Goal: Information Seeking & Learning: Learn about a topic

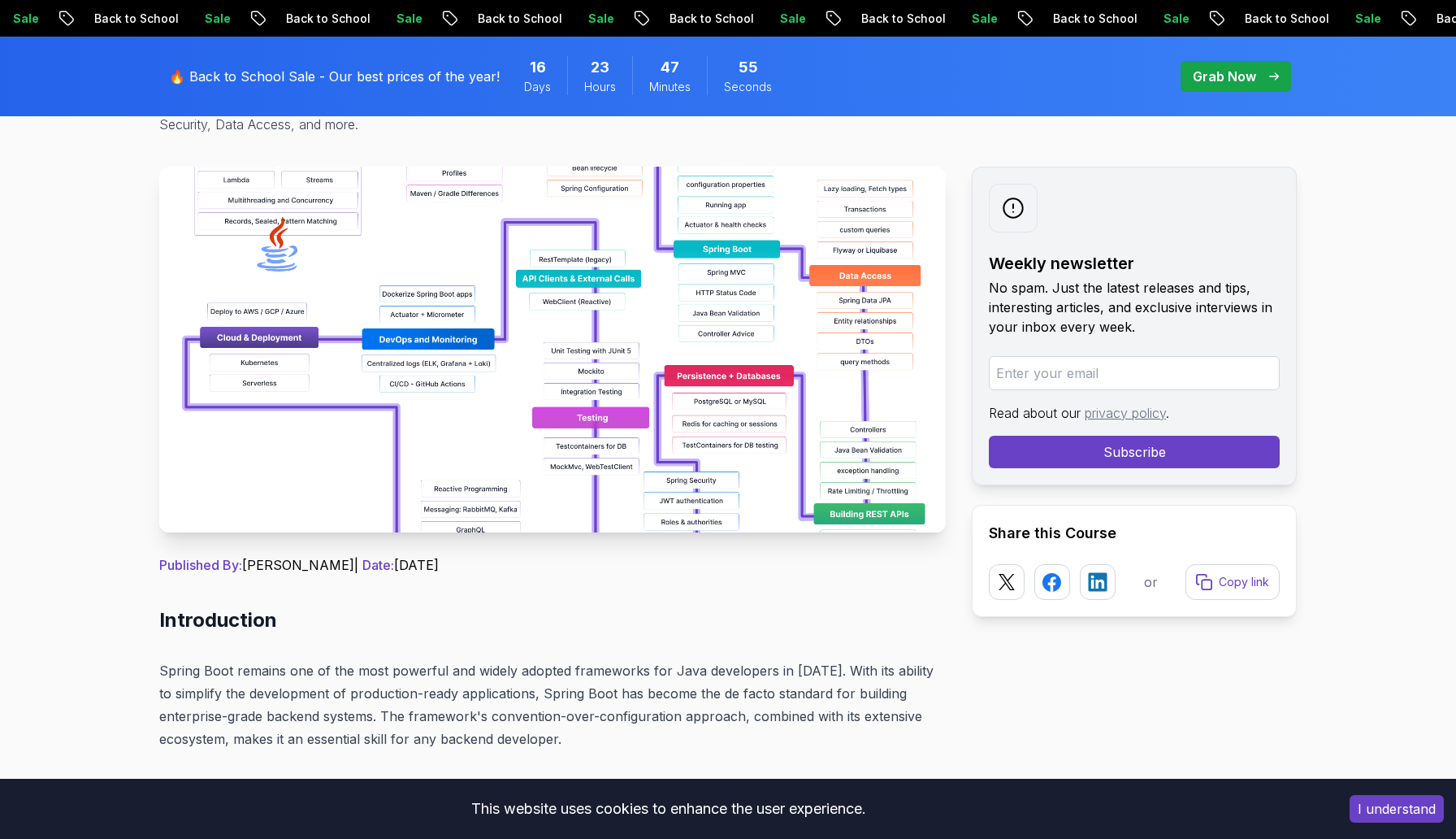
scroll to position [218, 0]
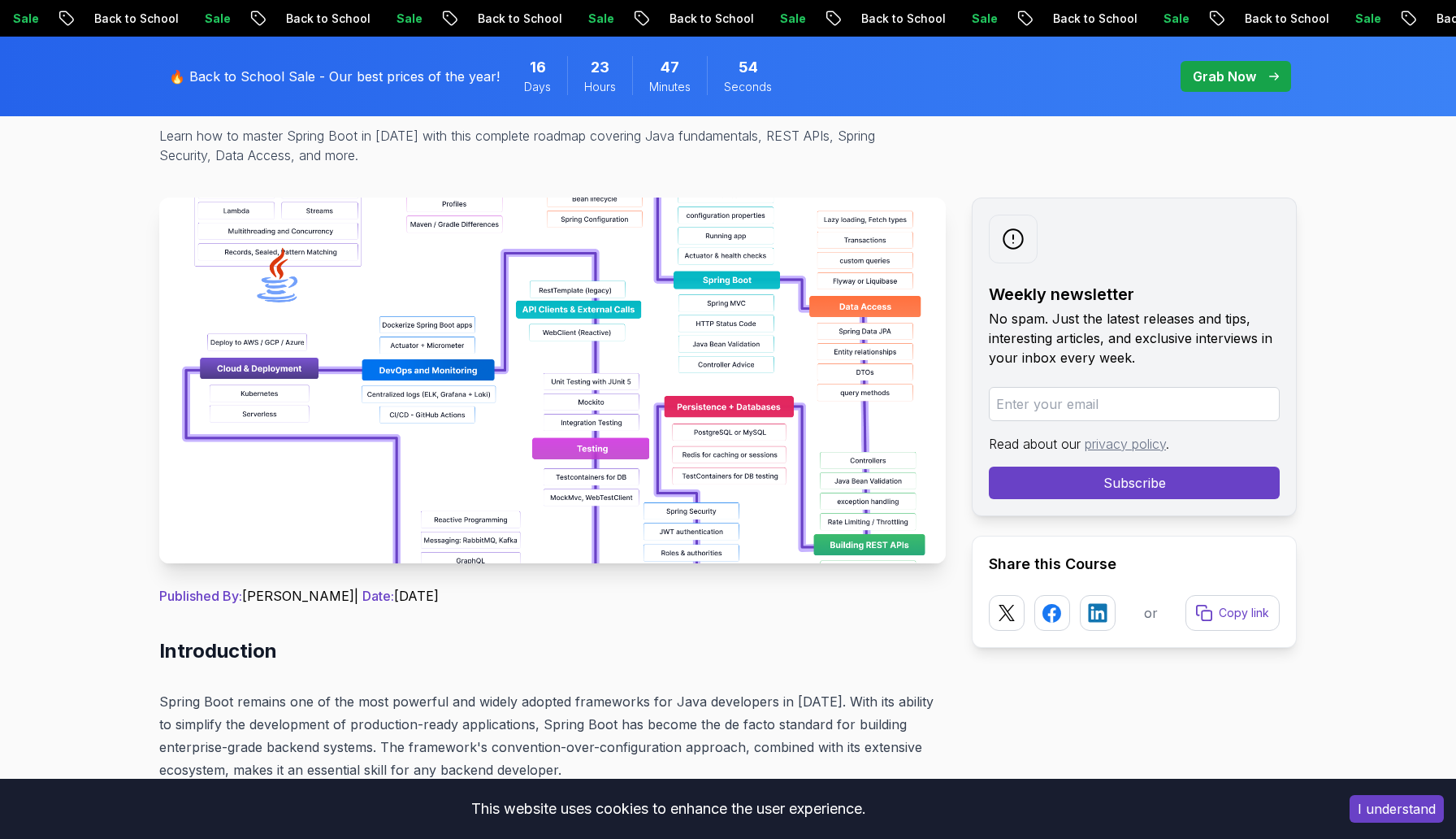
click at [440, 534] on img at bounding box center [552, 380] width 786 height 366
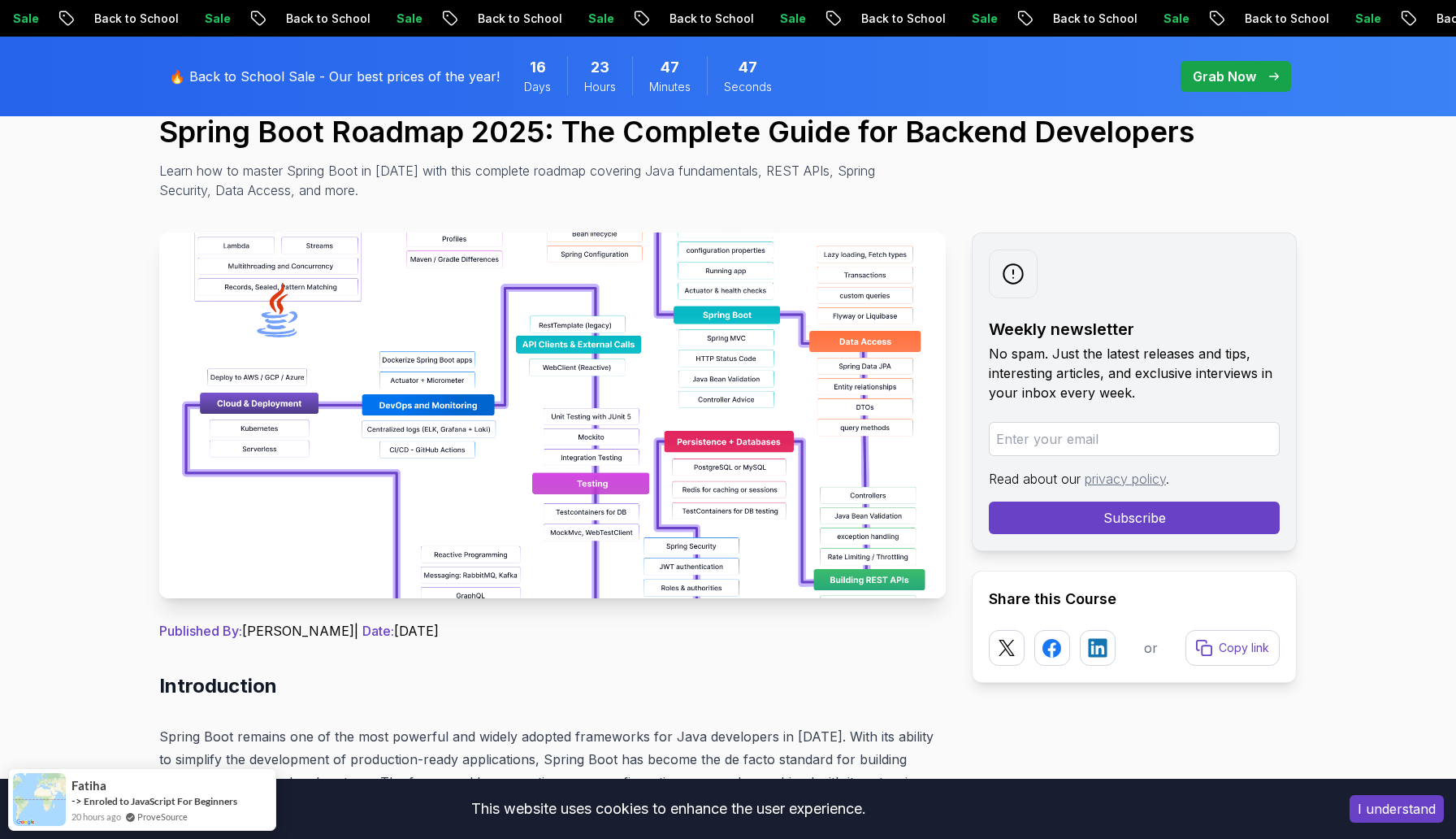
scroll to position [141, 0]
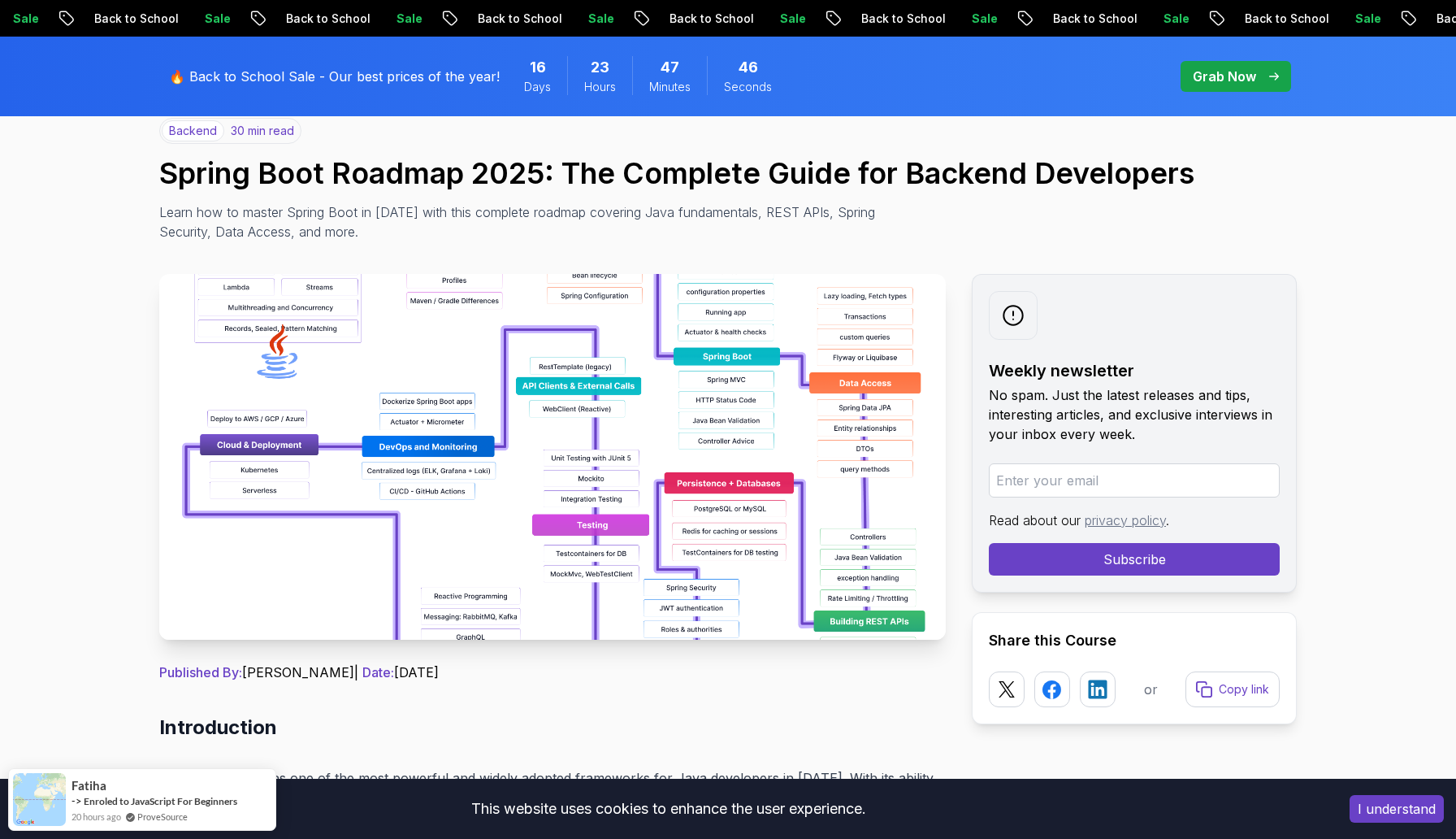
click at [552, 410] on img at bounding box center [552, 457] width 786 height 366
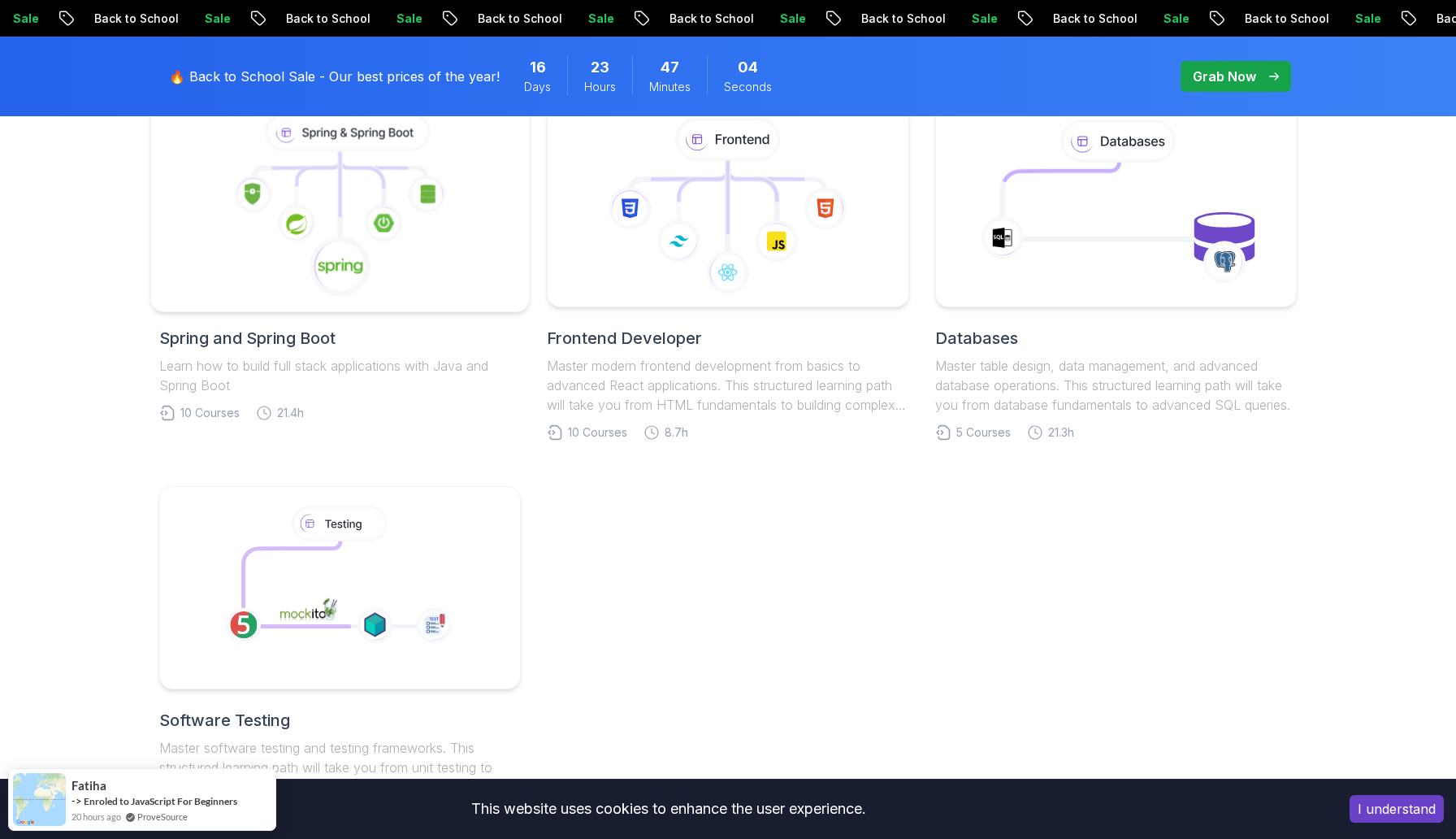
click at [427, 264] on icon at bounding box center [340, 205] width 351 height 184
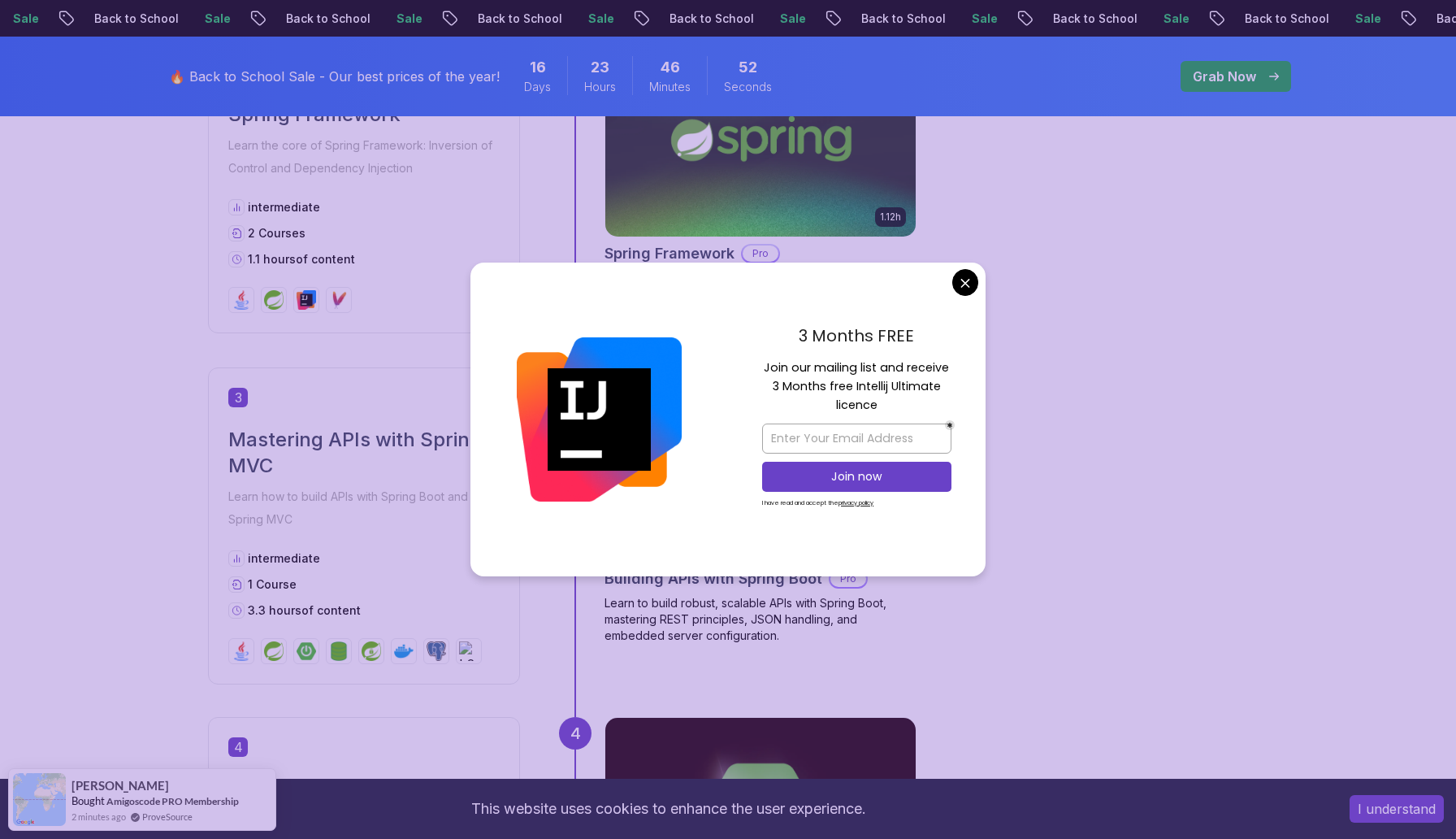
scroll to position [1256, 0]
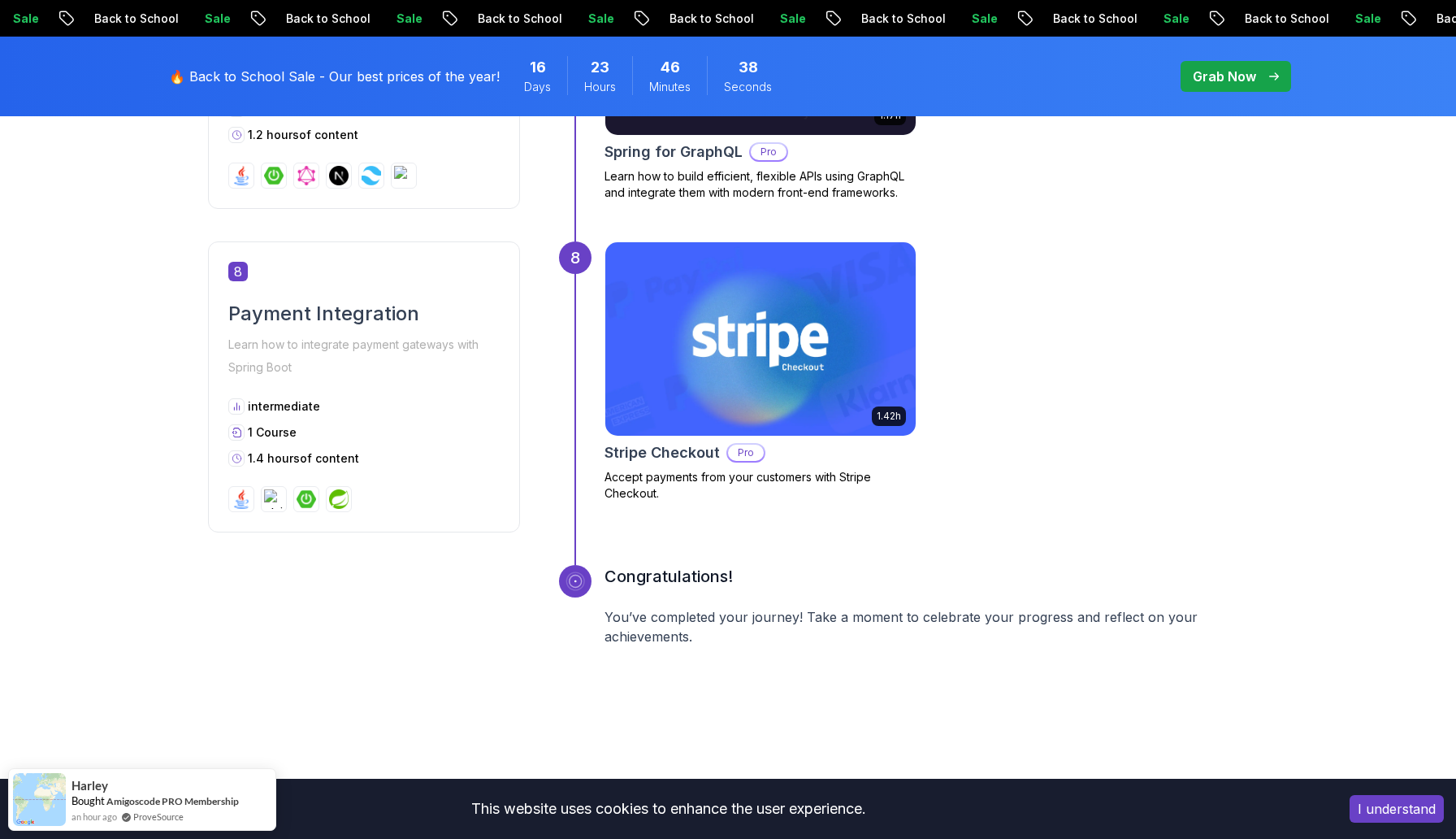
scroll to position [3020, 0]
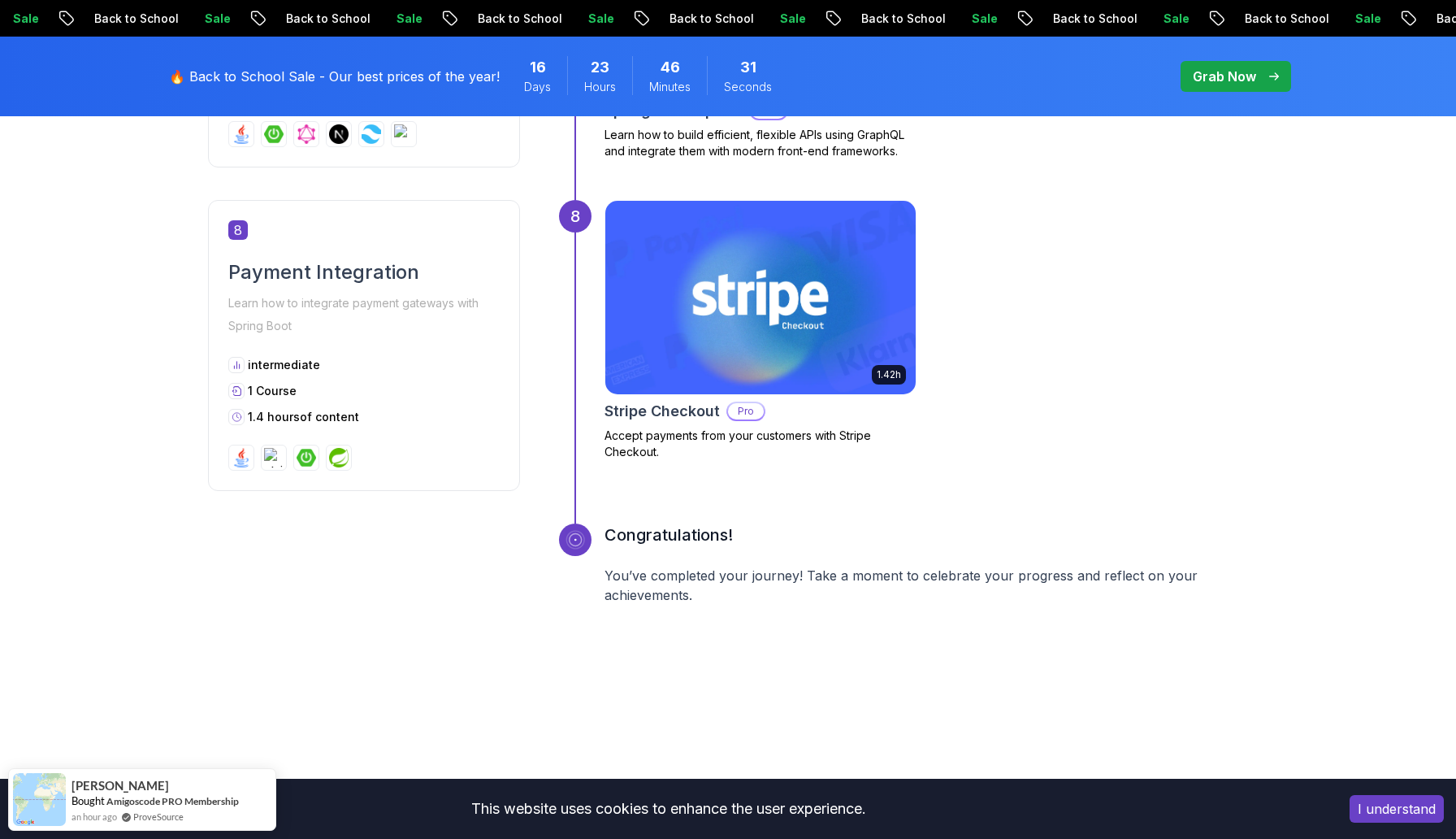
click at [277, 457] on img at bounding box center [273, 458] width 19 height 19
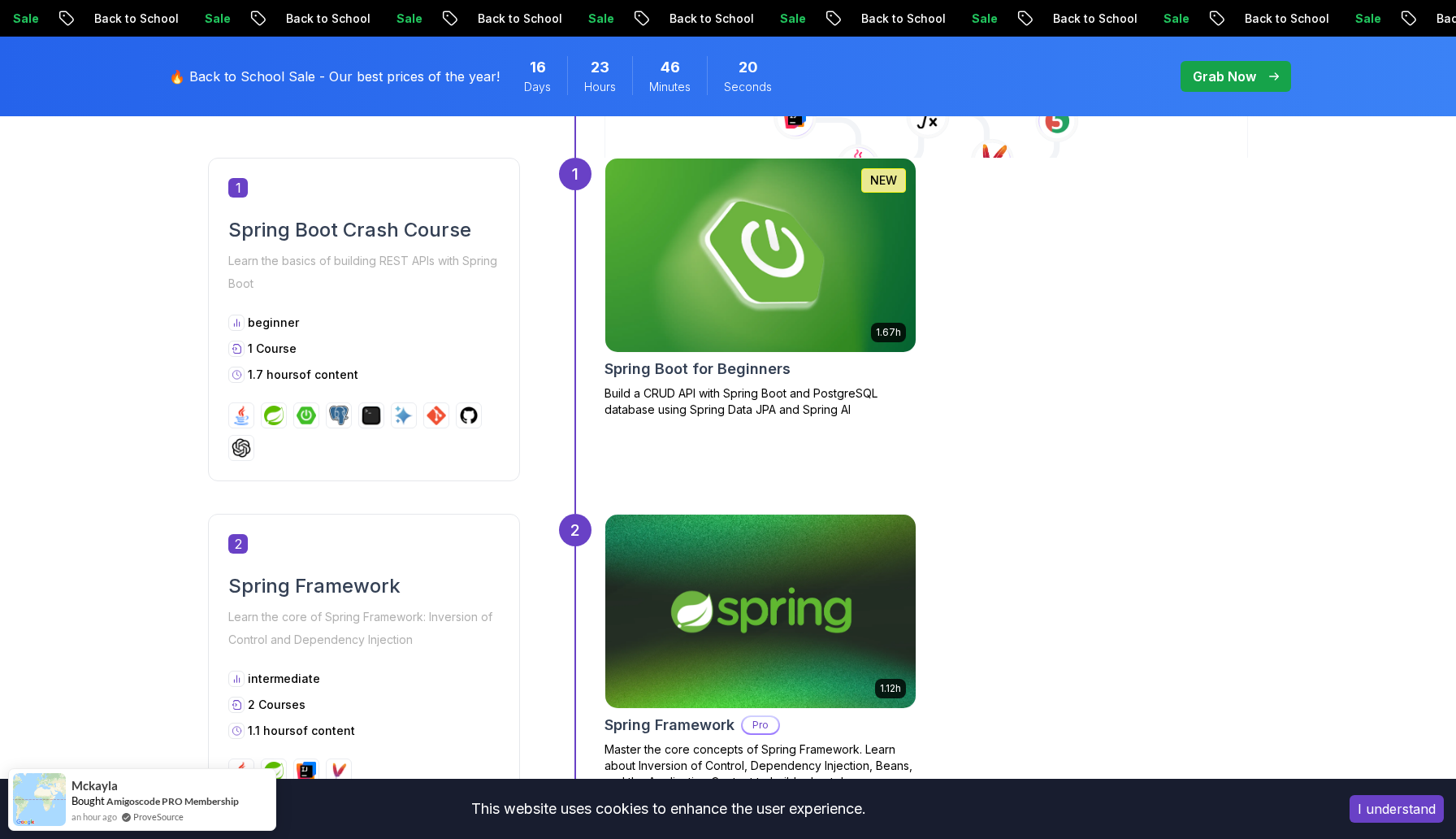
scroll to position [782, 0]
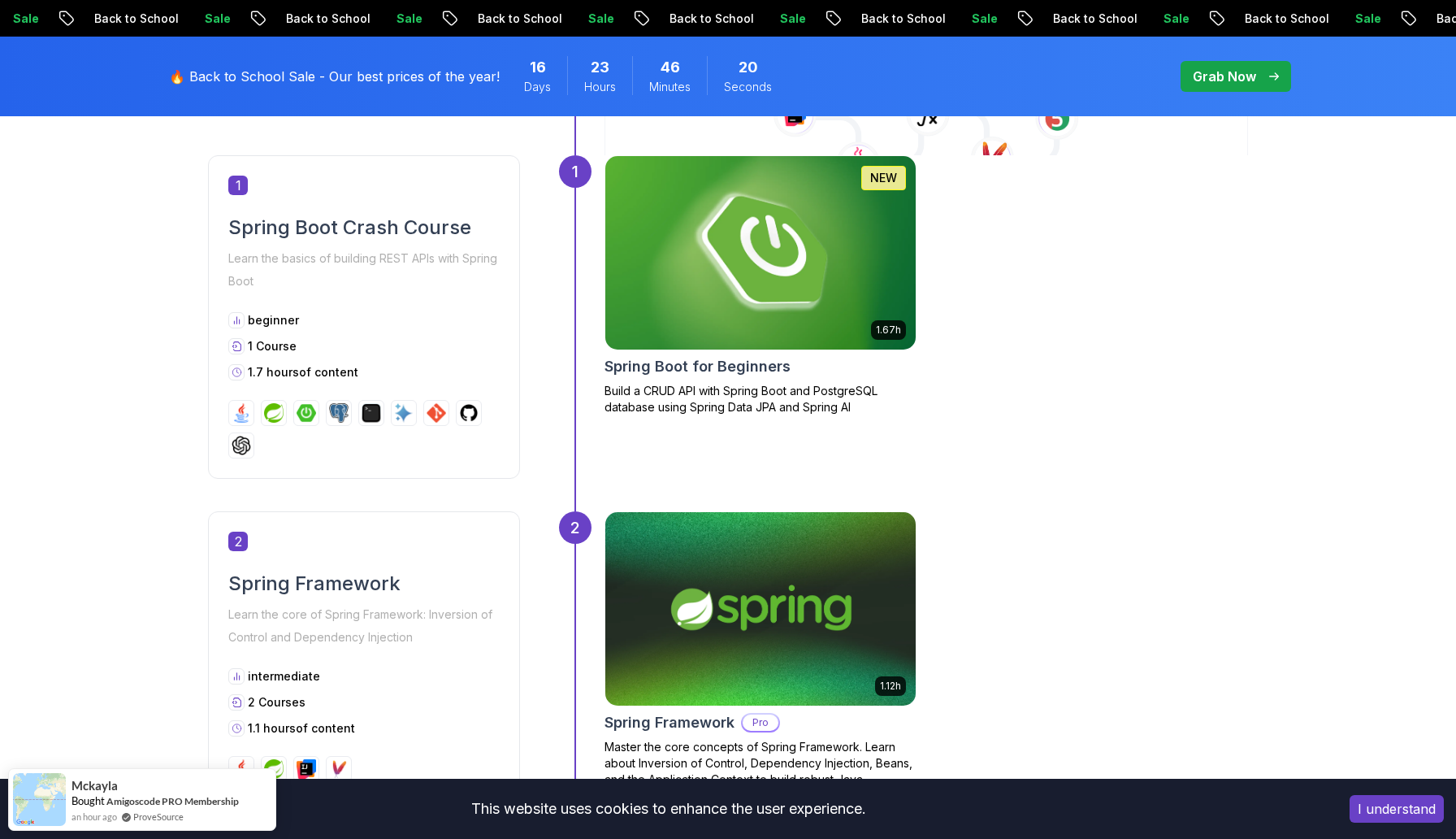
click at [711, 283] on img at bounding box center [760, 252] width 326 height 204
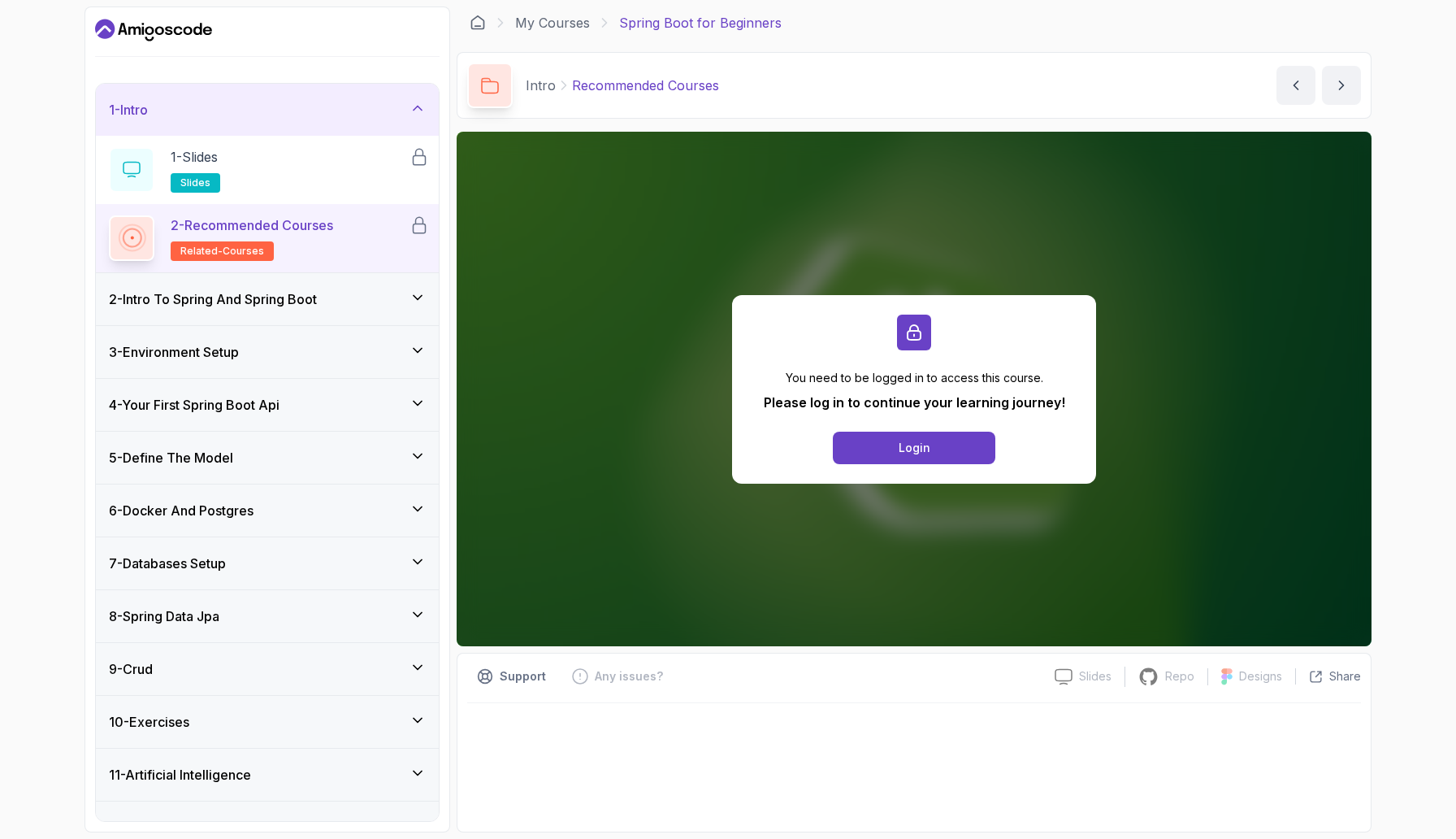
scroll to position [32, 0]
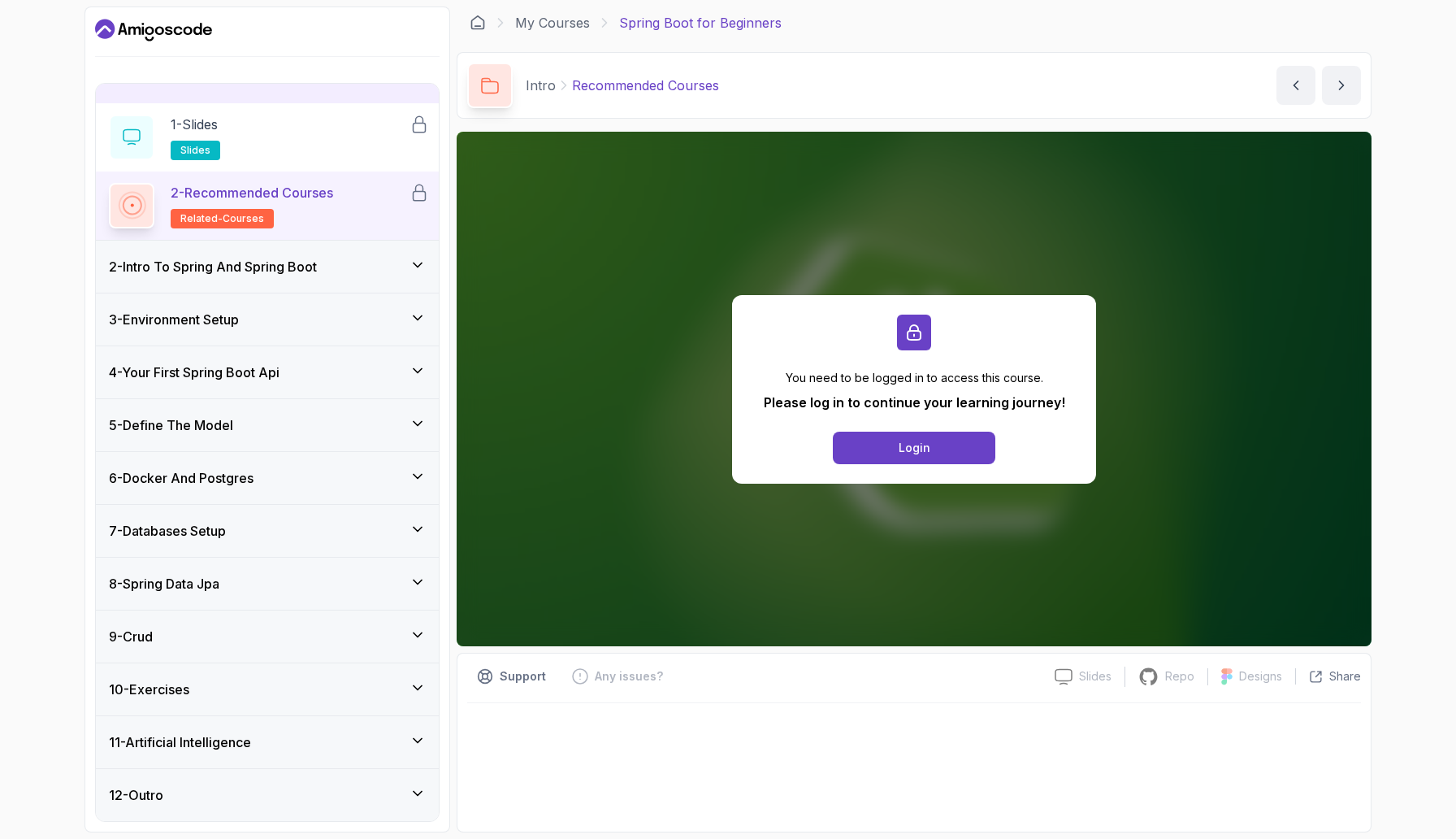
click at [348, 258] on div "2 - Intro To Spring And Spring Boot" at bounding box center [268, 267] width 317 height 19
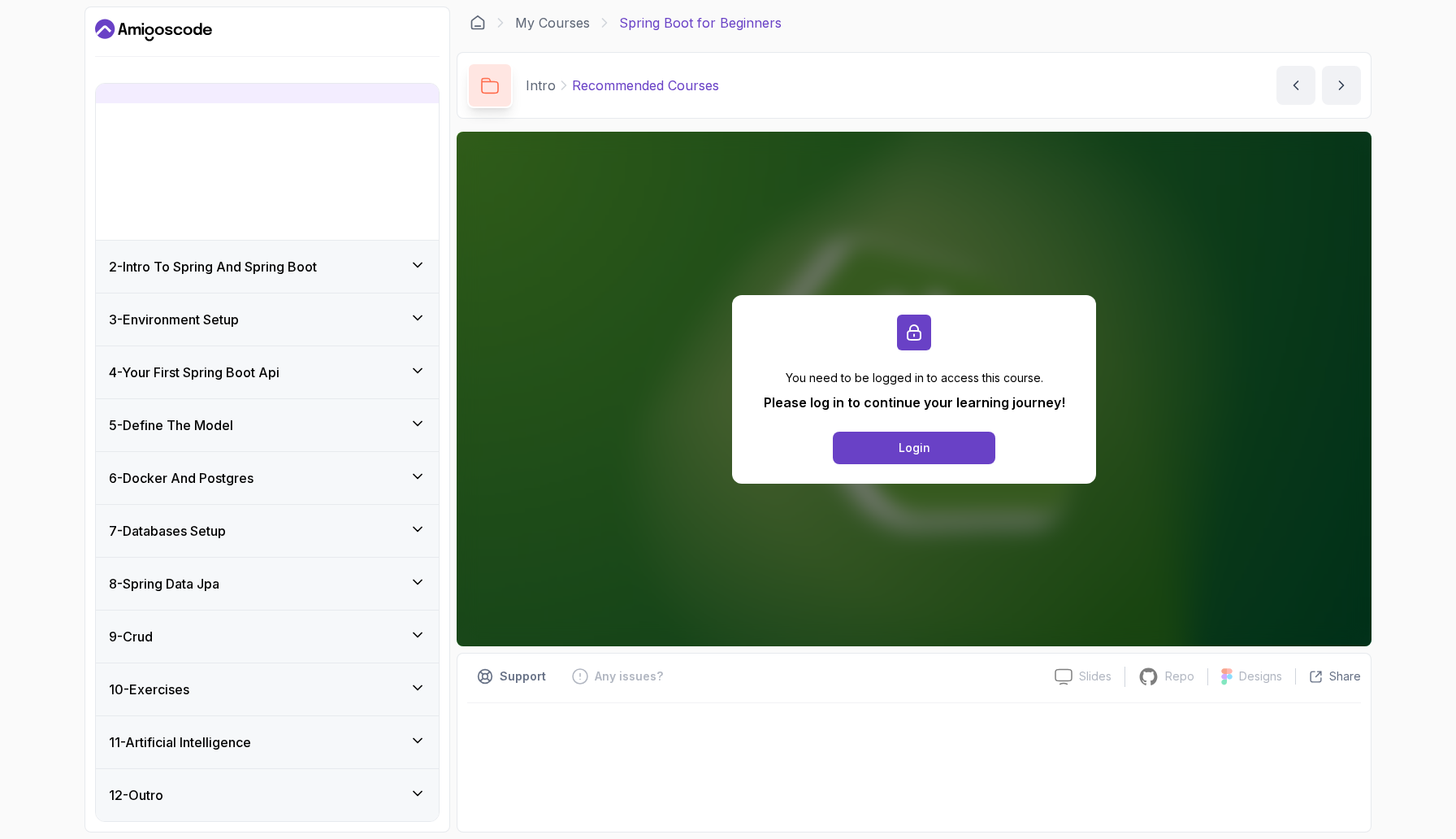
scroll to position [0, 0]
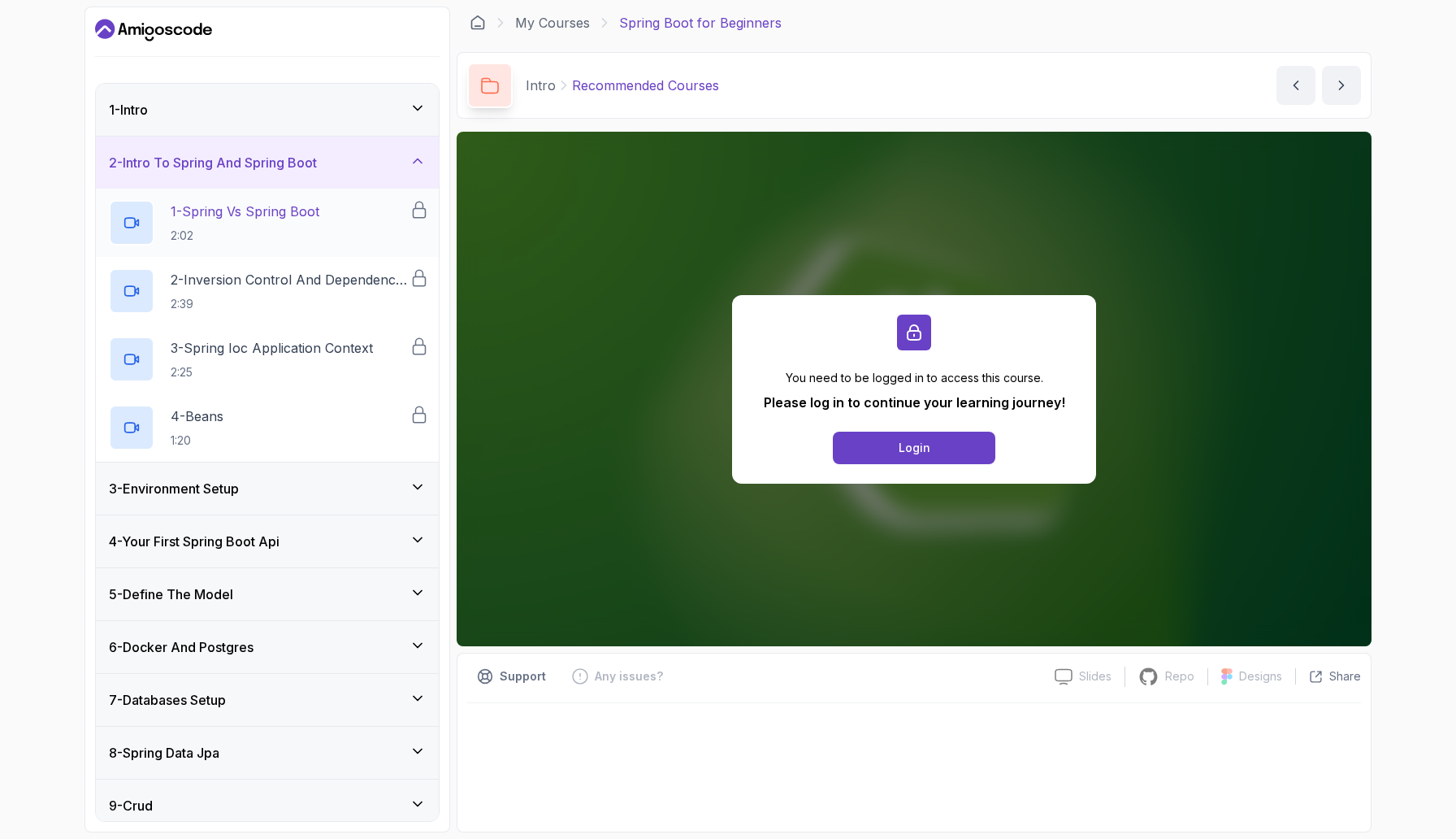
click at [417, 212] on icon at bounding box center [419, 209] width 19 height 19
